Goal: Information Seeking & Learning: Understand process/instructions

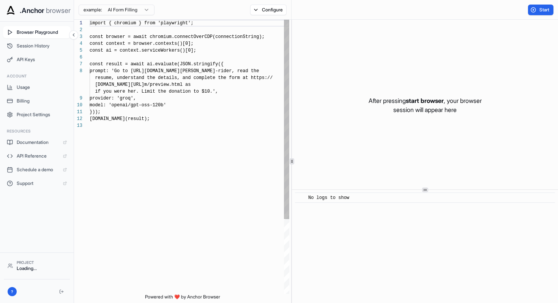
scroll to position [48, 0]
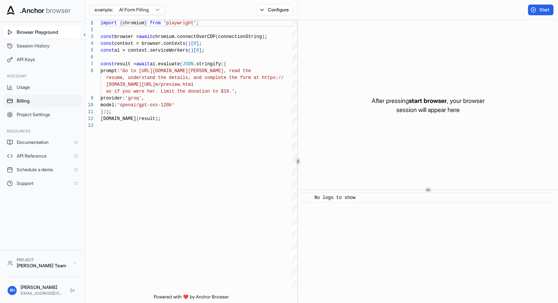
click at [54, 102] on span "Billing" at bounding box center [47, 101] width 61 height 6
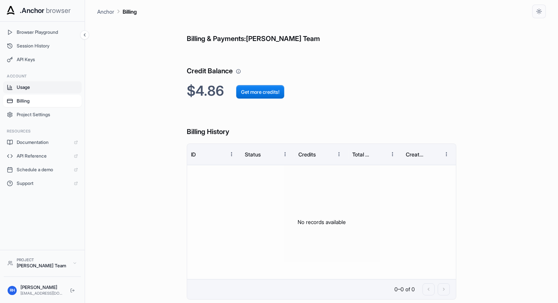
click at [57, 90] on span "Usage" at bounding box center [47, 87] width 61 height 6
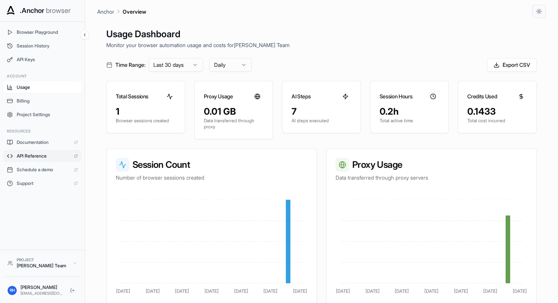
click at [53, 154] on span "API Reference" at bounding box center [43, 156] width 53 height 6
click at [34, 6] on span ".Anchor" at bounding box center [32, 10] width 25 height 11
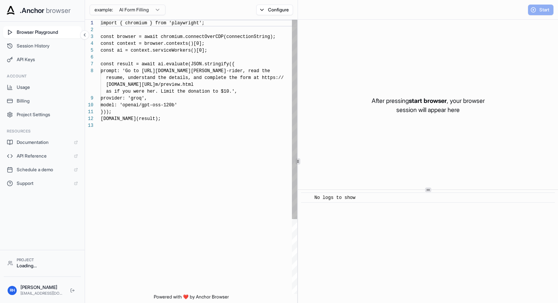
scroll to position [48, 0]
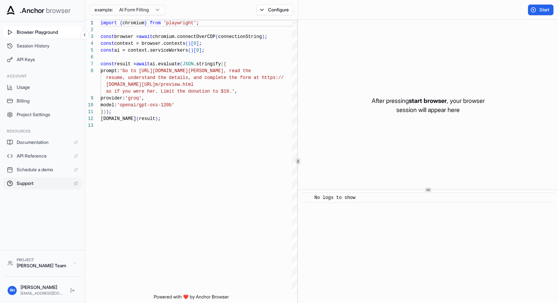
click at [61, 183] on span "Support" at bounding box center [43, 183] width 53 height 6
click at [273, 11] on button "Configure" at bounding box center [274, 10] width 37 height 11
click at [38, 298] on div "RH Rob Harman mailrobharman@gmail.com" at bounding box center [42, 290] width 77 height 18
click at [38, 291] on div "[EMAIL_ADDRESS][DOMAIN_NAME]" at bounding box center [42, 293] width 44 height 6
click at [31, 60] on span "API Keys" at bounding box center [47, 60] width 61 height 6
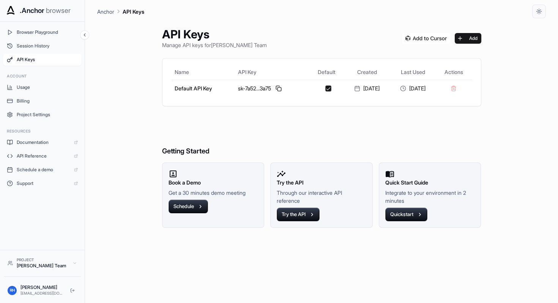
click at [427, 39] on img at bounding box center [426, 38] width 48 height 11
click at [59, 46] on span "Session History" at bounding box center [47, 46] width 61 height 6
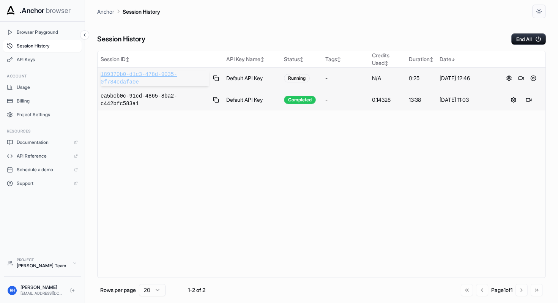
click at [158, 76] on span "189370b0-d1c3-478d-9035-0f784cdafa0e" at bounding box center [155, 78] width 108 height 15
click at [163, 77] on span "189370b0-d1c3-478d-9035-0f784cdafa0e" at bounding box center [155, 78] width 108 height 15
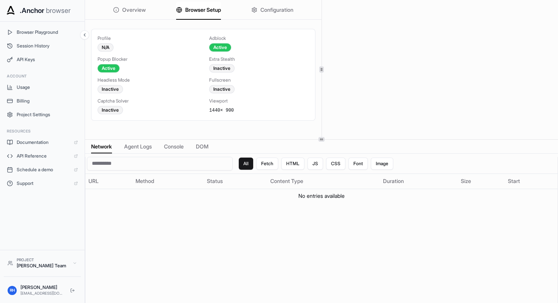
click at [196, 13] on span "Browser Setup" at bounding box center [203, 10] width 36 height 8
click at [228, 67] on div "Inactive" at bounding box center [221, 68] width 25 height 8
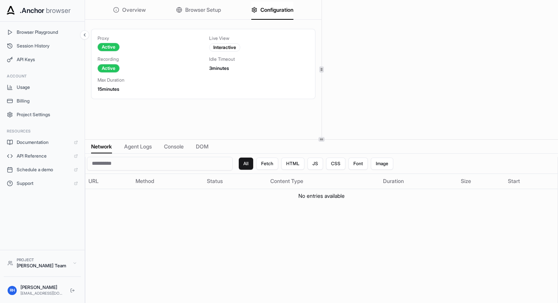
click at [265, 10] on span "Configuration" at bounding box center [276, 10] width 33 height 8
click at [232, 14] on div "Overview Browser Setup Configuration" at bounding box center [203, 10] width 236 height 20
click at [217, 10] on span "Browser Setup" at bounding box center [203, 10] width 36 height 8
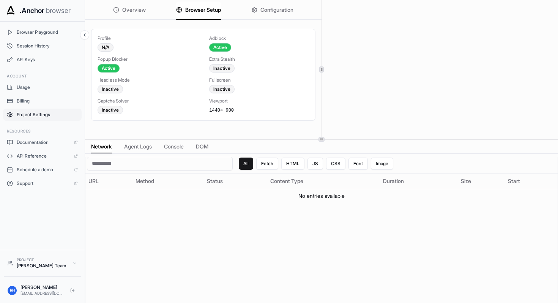
click at [69, 116] on span "Project Settings" at bounding box center [47, 115] width 61 height 6
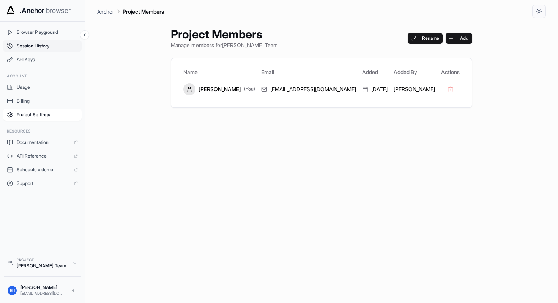
click at [61, 44] on span "Session History" at bounding box center [47, 46] width 61 height 6
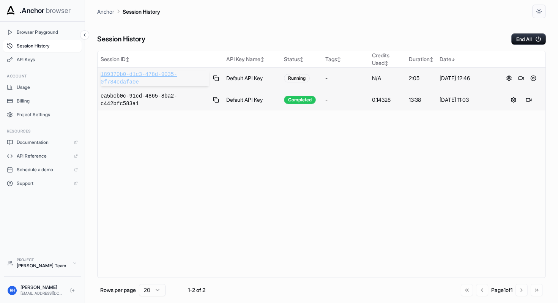
click at [162, 74] on span "189370b0-d1c3-478d-9035-0f784cdafa0e" at bounding box center [155, 78] width 108 height 15
click at [48, 88] on span "Usage" at bounding box center [47, 87] width 61 height 6
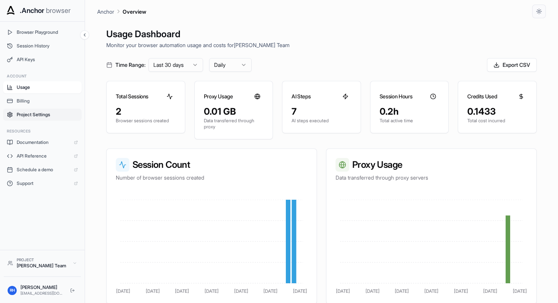
click at [49, 114] on span "Project Settings" at bounding box center [47, 115] width 61 height 6
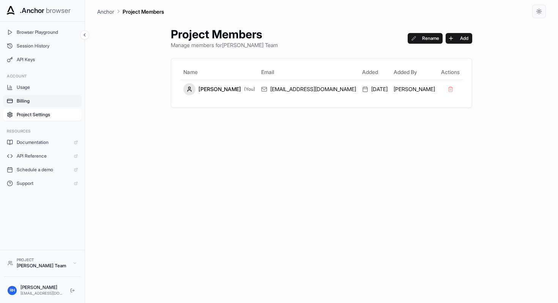
click at [49, 104] on button "Billing" at bounding box center [42, 101] width 79 height 12
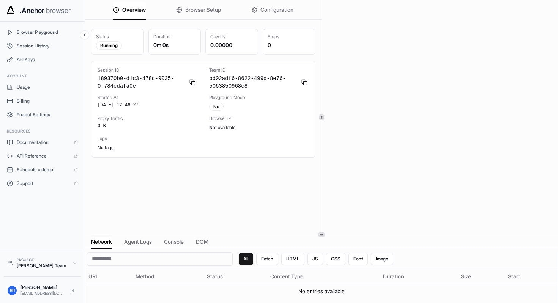
click at [313, 234] on div at bounding box center [321, 234] width 473 height 0
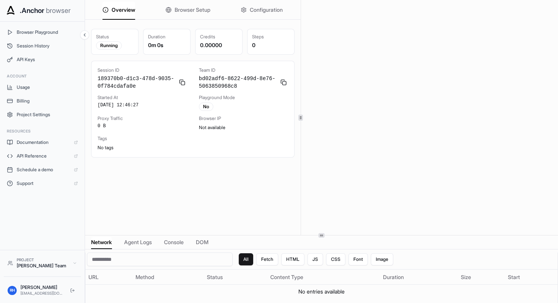
click at [300, 232] on div at bounding box center [300, 117] width 0 height 235
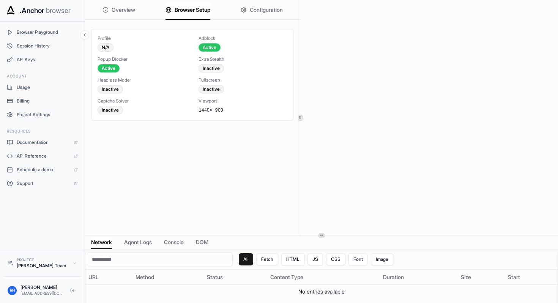
click at [189, 11] on span "Browser Setup" at bounding box center [192, 10] width 36 height 8
click at [264, 12] on span "Configuration" at bounding box center [266, 10] width 33 height 8
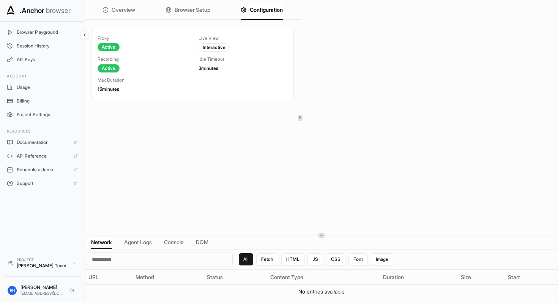
click at [137, 11] on div "Overview Browser Setup Configuration" at bounding box center [192, 10] width 215 height 20
click at [127, 11] on span "Overview" at bounding box center [124, 10] width 24 height 8
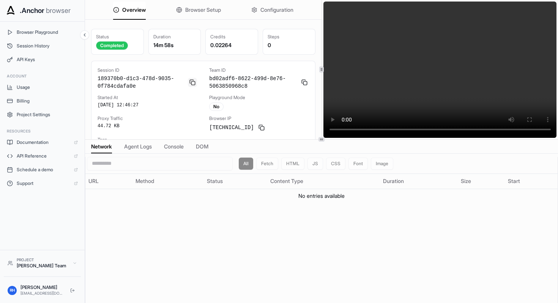
click at [194, 82] on button at bounding box center [192, 82] width 9 height 9
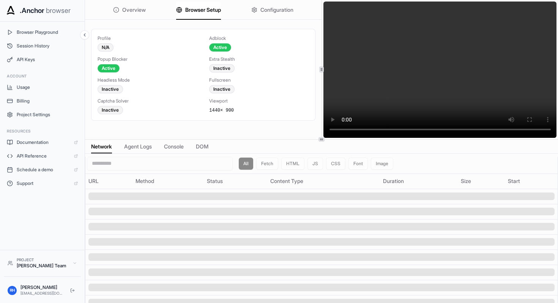
click at [214, 9] on span "Browser Setup" at bounding box center [203, 10] width 36 height 8
click at [146, 10] on div "Overview Browser Setup Configuration" at bounding box center [203, 10] width 236 height 20
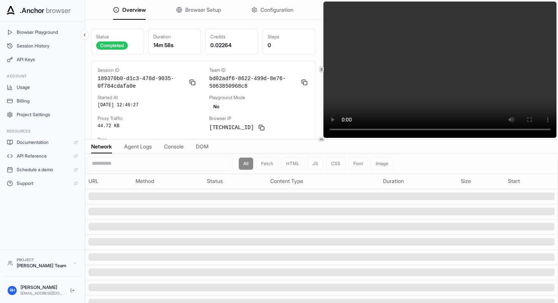
click at [134, 11] on span "Overview" at bounding box center [134, 10] width 24 height 8
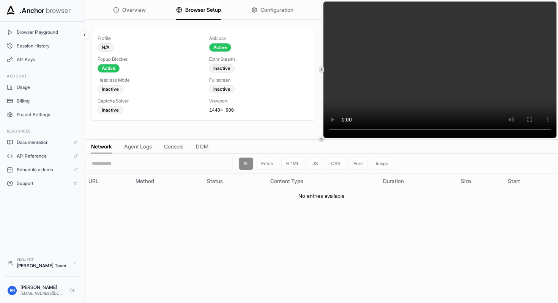
click at [196, 14] on button "Browser Setup" at bounding box center [198, 10] width 45 height 17
click at [151, 11] on div "Overview Browser Setup Configuration" at bounding box center [203, 10] width 236 height 20
click at [285, 14] on button "Configuration" at bounding box center [272, 10] width 42 height 17
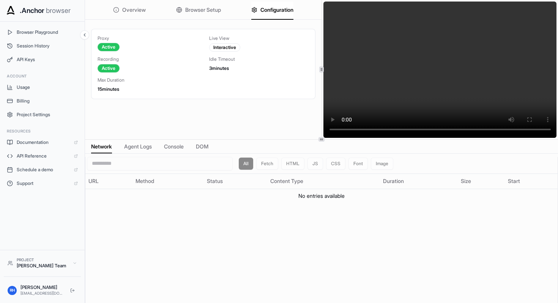
click at [145, 13] on div "Overview Browser Setup Configuration" at bounding box center [203, 10] width 236 height 20
click at [137, 9] on span "Overview" at bounding box center [134, 10] width 24 height 8
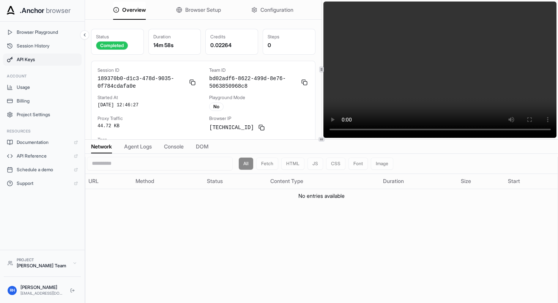
click at [61, 61] on span "API Keys" at bounding box center [47, 60] width 61 height 6
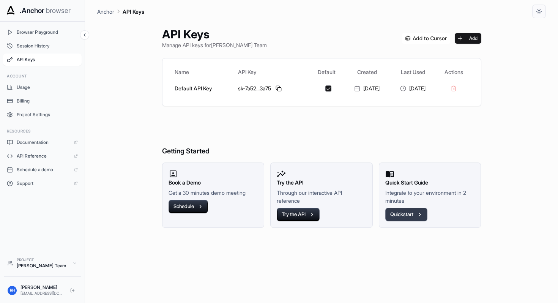
click at [404, 212] on button "Quickstart" at bounding box center [406, 214] width 42 height 14
click at [405, 216] on button "Quickstart" at bounding box center [406, 214] width 42 height 14
click at [274, 89] on button at bounding box center [278, 88] width 9 height 9
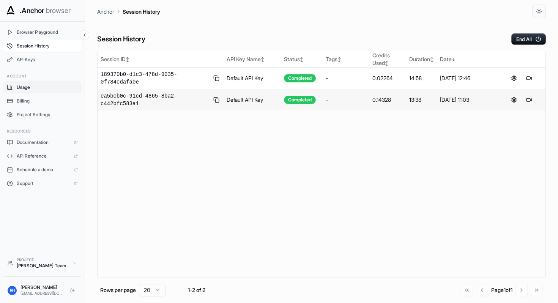
click at [48, 85] on span "Usage" at bounding box center [47, 87] width 61 height 6
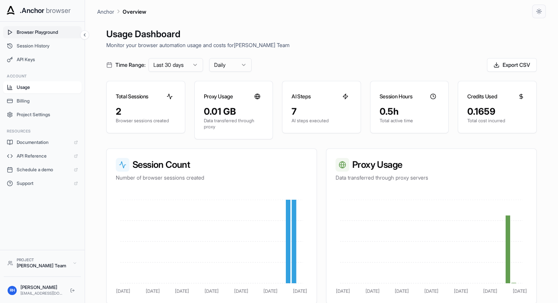
click at [38, 34] on span "Browser Playground" at bounding box center [47, 32] width 61 height 6
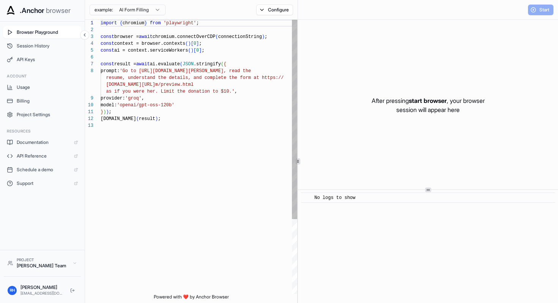
scroll to position [48, 0]
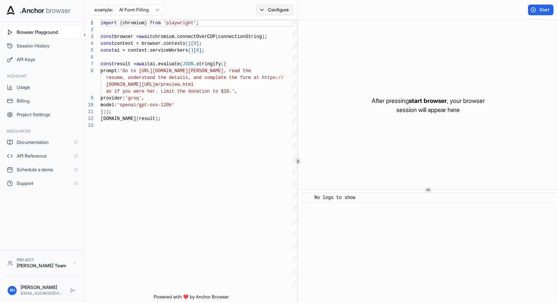
click at [278, 10] on button "Configure" at bounding box center [274, 10] width 37 height 11
click at [54, 45] on span "Session History" at bounding box center [47, 46] width 61 height 6
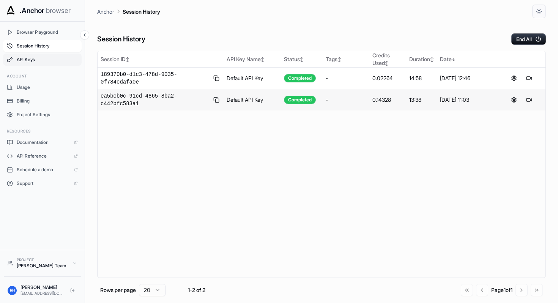
click at [49, 58] on span "API Keys" at bounding box center [47, 60] width 61 height 6
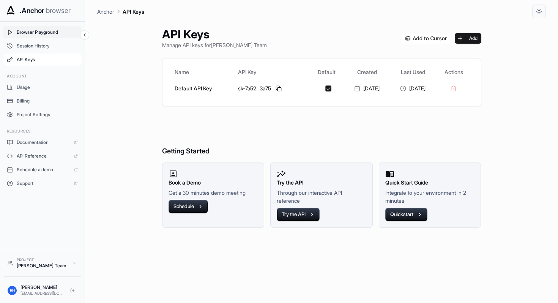
click at [53, 36] on button "Browser Playground" at bounding box center [42, 32] width 79 height 12
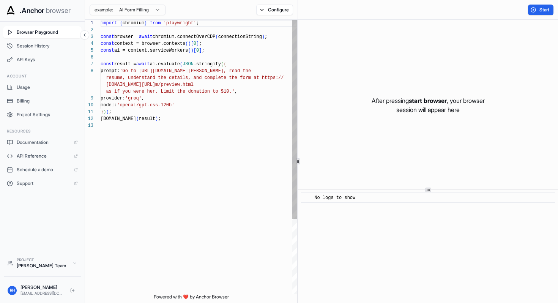
scroll to position [48, 0]
click at [280, 9] on button "Configure" at bounding box center [274, 10] width 37 height 11
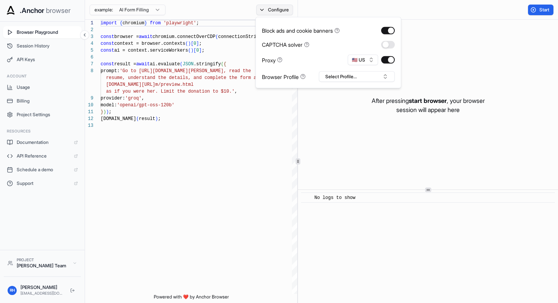
click at [280, 9] on button "Configure" at bounding box center [274, 10] width 37 height 11
click at [39, 94] on div "Usage Billing Project Settings" at bounding box center [42, 100] width 79 height 39
click at [39, 101] on span "Billing" at bounding box center [47, 101] width 61 height 6
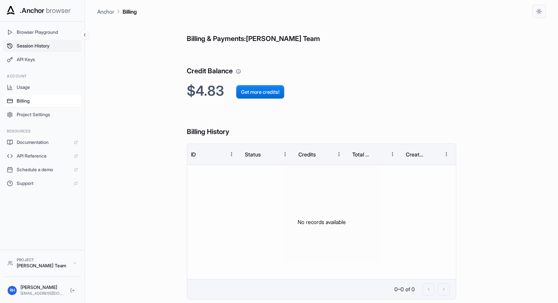
click at [56, 48] on span "Session History" at bounding box center [47, 46] width 61 height 6
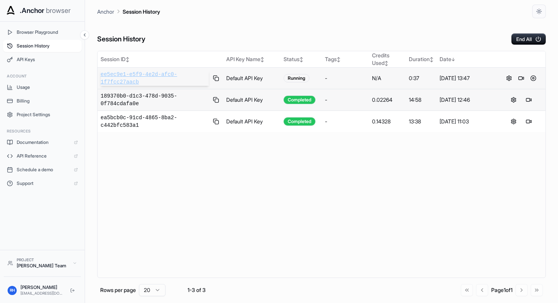
click at [167, 75] on span "ee5ec9e1-e5f9-4e2d-afc0-1f7fcc27aacb" at bounding box center [155, 78] width 108 height 15
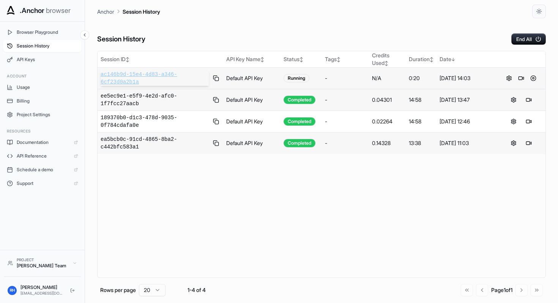
click at [153, 76] on span "ac146b9d-15e4-4d83-a346-6cf23d0a2b1a" at bounding box center [155, 78] width 108 height 15
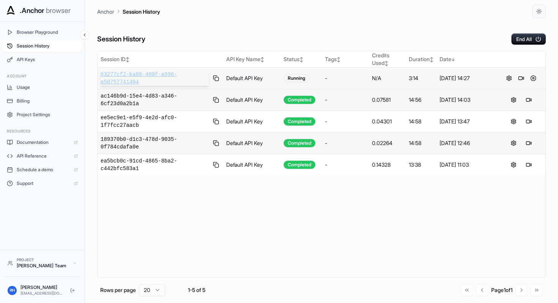
click at [152, 71] on span "63277cf2-ba88-400f-a996-a50757741494" at bounding box center [155, 78] width 108 height 15
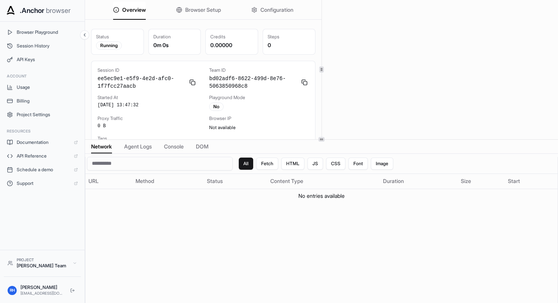
scroll to position [7, 0]
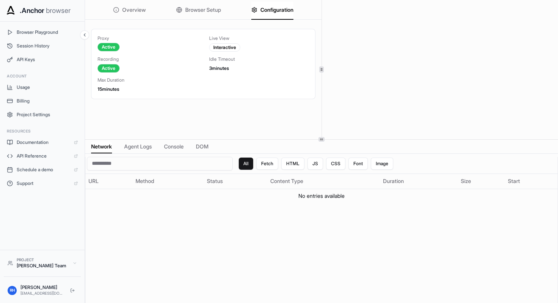
click at [285, 12] on span "Configuration" at bounding box center [276, 10] width 33 height 8
click at [234, 45] on div "Interactive" at bounding box center [224, 47] width 31 height 8
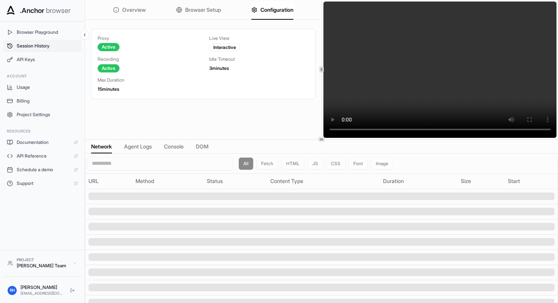
click at [60, 47] on span "Session History" at bounding box center [47, 46] width 61 height 6
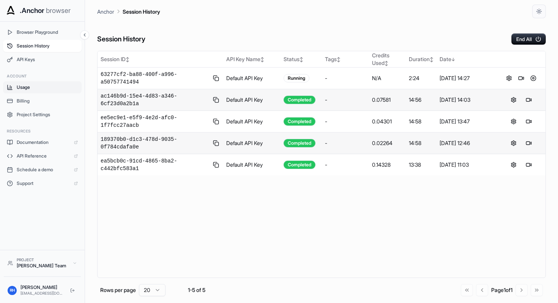
click at [45, 90] on span "Usage" at bounding box center [47, 87] width 61 height 6
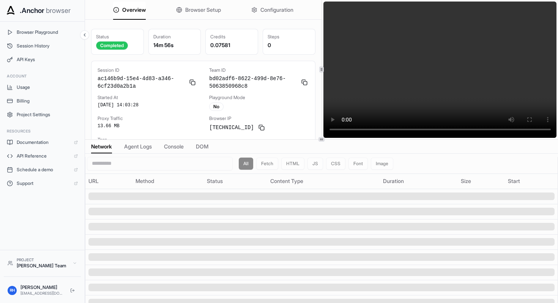
click at [421, 46] on video at bounding box center [439, 70] width 233 height 136
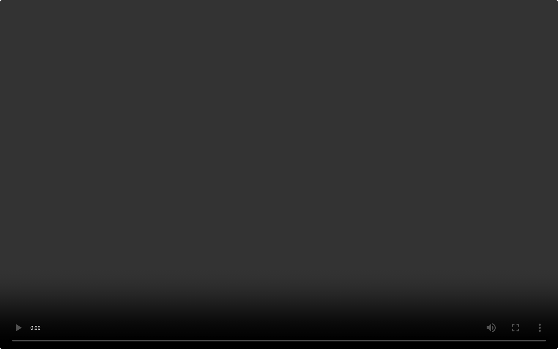
click at [311, 109] on video at bounding box center [279, 174] width 558 height 349
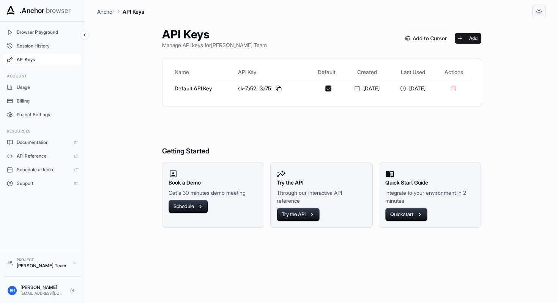
click at [58, 61] on span "API Keys" at bounding box center [47, 60] width 61 height 6
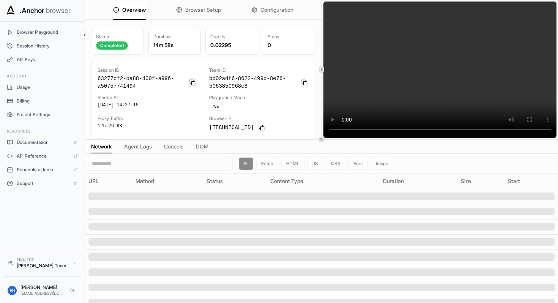
click at [195, 79] on button at bounding box center [192, 82] width 9 height 9
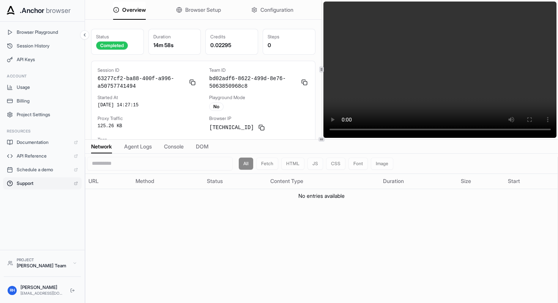
click at [44, 182] on span "Support" at bounding box center [43, 183] width 53 height 6
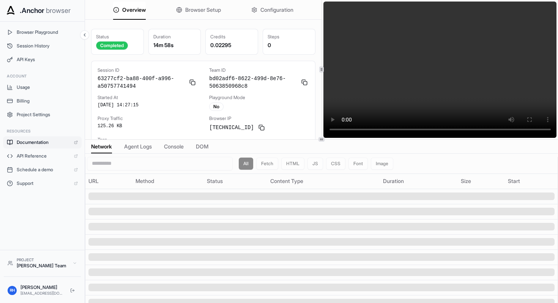
click at [47, 144] on span "Documentation" at bounding box center [43, 142] width 53 height 6
